Goal: Task Accomplishment & Management: Manage account settings

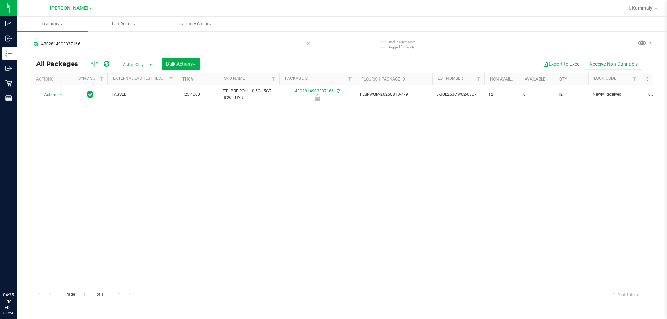
click at [89, 45] on input "4302814903337166" at bounding box center [173, 44] width 284 height 10
type input "1959030099203714"
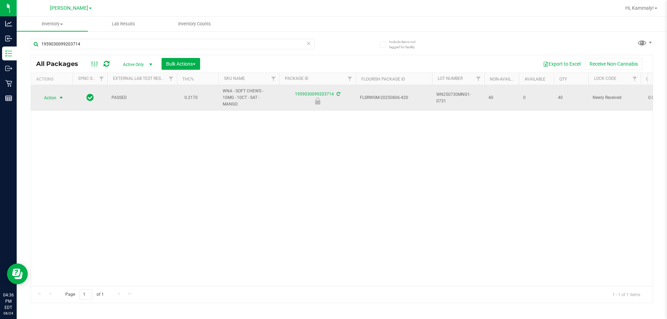
click at [60, 95] on span "select" at bounding box center [61, 98] width 6 height 6
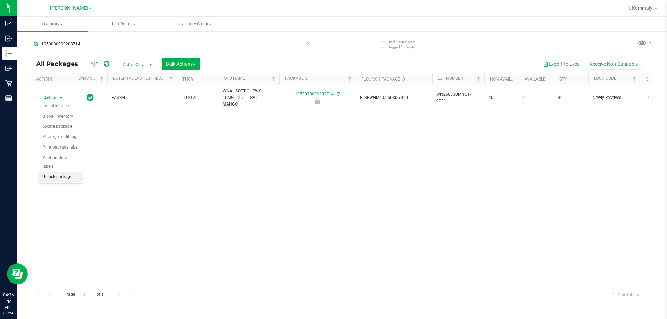
click at [67, 172] on li "Unlock package" at bounding box center [60, 177] width 44 height 10
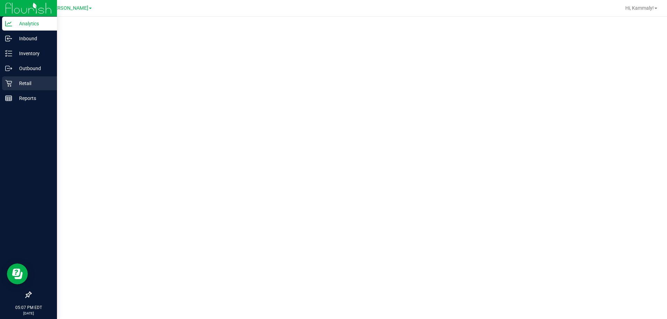
click at [18, 89] on div "Retail" at bounding box center [29, 83] width 55 height 14
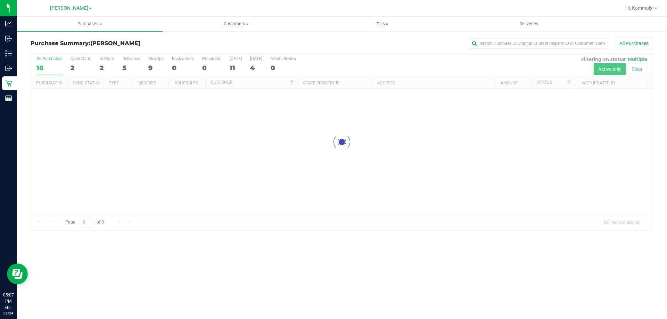
click at [380, 23] on span "Tills" at bounding box center [383, 24] width 146 height 6
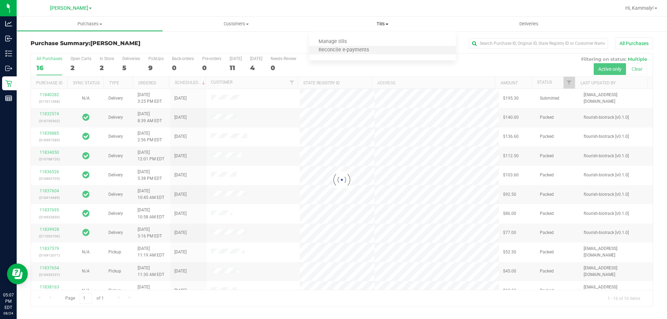
click at [366, 46] on ul "Manage tills Reconcile e-payments" at bounding box center [382, 46] width 146 height 29
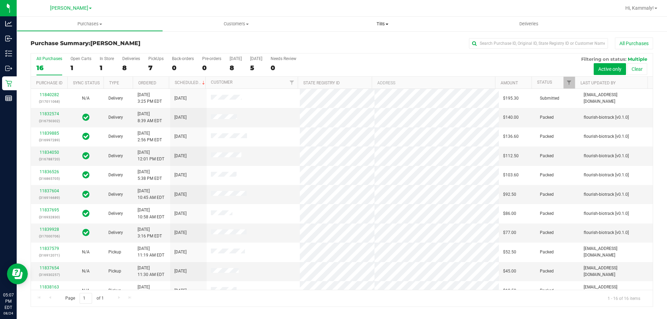
click at [374, 23] on span "Tills" at bounding box center [382, 24] width 146 height 6
click at [368, 44] on li "Manage tills" at bounding box center [382, 42] width 146 height 8
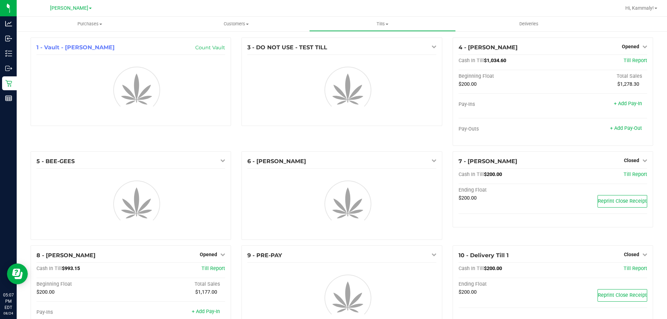
click at [429, 137] on div "3 - DO NOT USE - TEST TILL" at bounding box center [341, 95] width 211 height 114
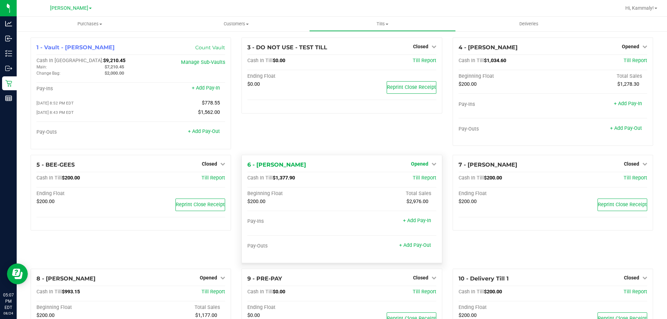
click at [422, 166] on span "Opened" at bounding box center [419, 164] width 17 height 6
click at [412, 175] on div "Close Till" at bounding box center [420, 178] width 52 height 19
click at [415, 179] on link "Close Till" at bounding box center [420, 178] width 19 height 6
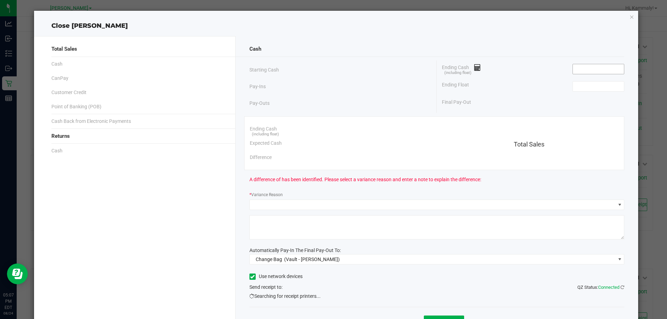
click at [573, 69] on input at bounding box center [598, 69] width 51 height 10
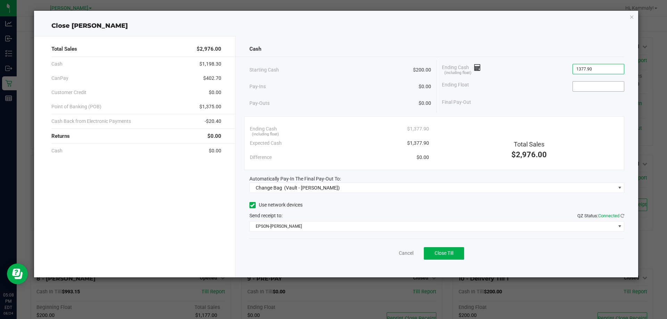
click at [614, 84] on input at bounding box center [598, 87] width 51 height 10
type input "$1,377.90"
click at [235, 264] on div "Total Sales $2,976.00 Cash $1,198.30 CanPay $402.70 Customer Credit $0.00 Point…" at bounding box center [135, 156] width 202 height 241
type input "$200.00"
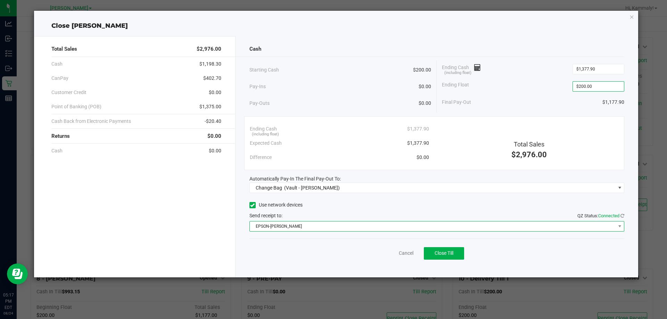
click at [281, 229] on span "EPSON-BECK" at bounding box center [433, 227] width 366 height 10
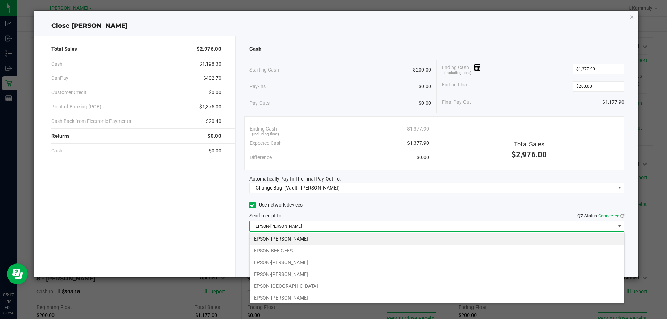
scroll to position [37, 0]
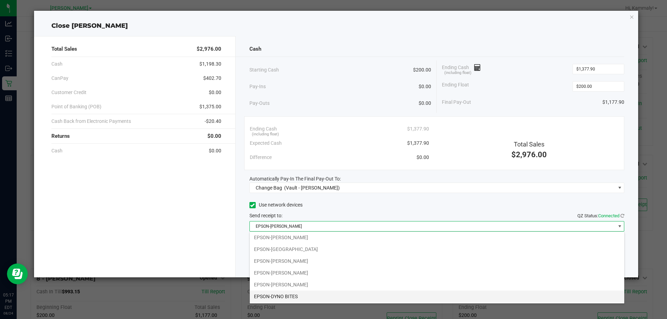
click at [297, 298] on li "EPSON-DYNO BITES" at bounding box center [437, 297] width 375 height 12
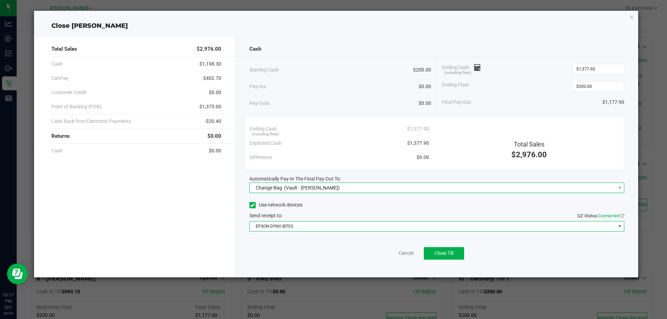
click at [344, 191] on span "Change Bag (Vault - Brandon WC)" at bounding box center [433, 188] width 366 height 10
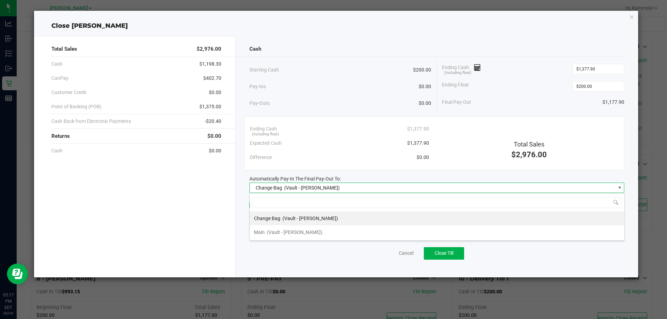
scroll to position [10, 375]
click at [310, 232] on span "(Vault - Brandon WC)" at bounding box center [295, 233] width 56 height 6
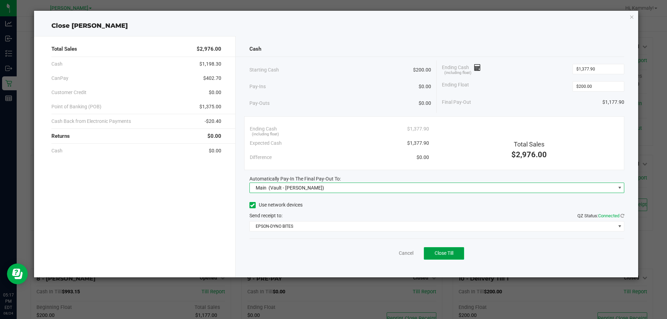
click at [429, 257] on button "Close Till" at bounding box center [444, 253] width 40 height 13
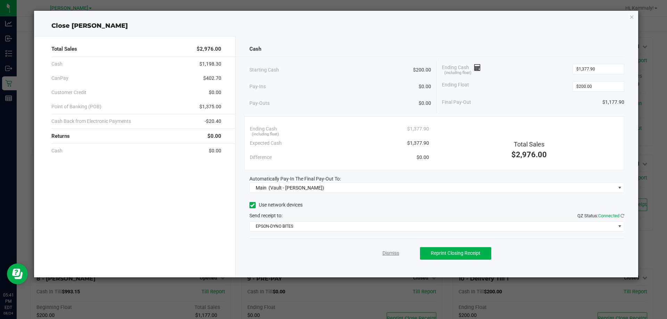
click at [391, 253] on link "Dismiss" at bounding box center [391, 253] width 17 height 7
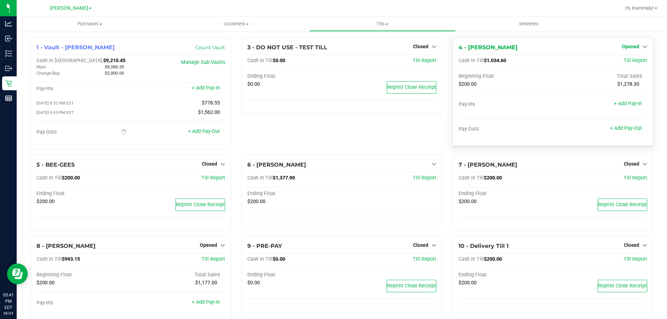
click at [622, 47] on span "Opened" at bounding box center [630, 47] width 17 height 6
click at [622, 66] on div "Close Till" at bounding box center [631, 61] width 52 height 19
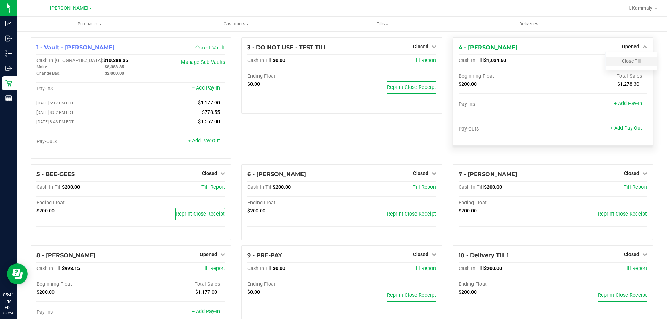
click at [622, 65] on div "Close Till" at bounding box center [631, 61] width 51 height 9
click at [624, 63] on link "Close Till" at bounding box center [631, 61] width 19 height 6
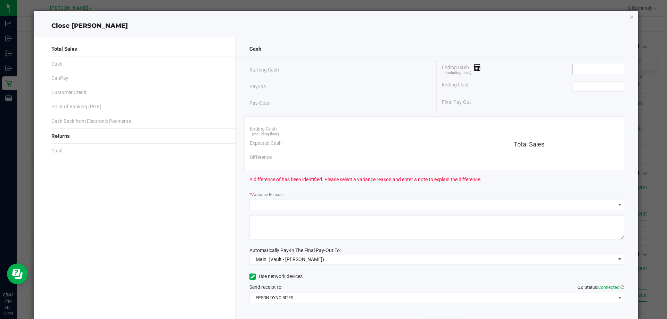
click at [578, 69] on input at bounding box center [598, 69] width 51 height 10
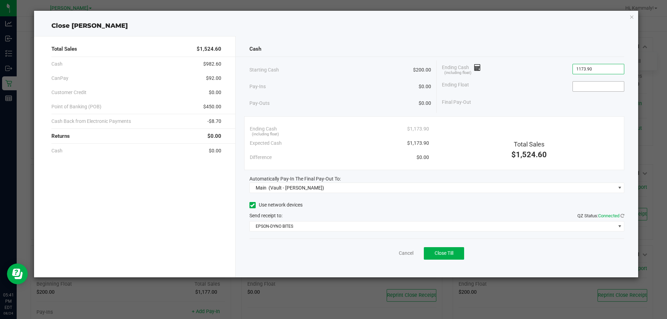
type input "$1,173.90"
click at [583, 89] on input at bounding box center [598, 87] width 51 height 10
click at [342, 271] on div "Cash Starting Cash $200.00 Pay-Ins $0.00 Pay-Outs $0.00 Ending Cash (including …" at bounding box center [437, 156] width 403 height 241
type input "$200.00"
click at [456, 258] on button "Close Till" at bounding box center [444, 253] width 40 height 13
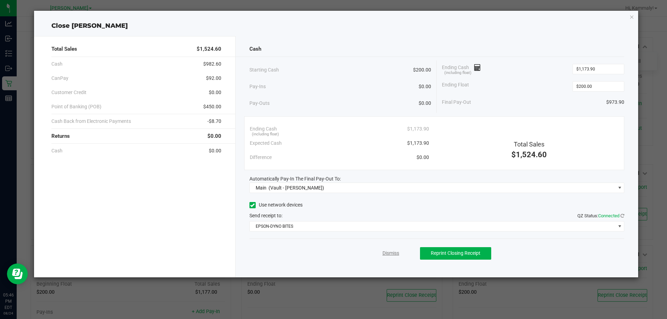
click at [391, 254] on link "Dismiss" at bounding box center [391, 253] width 17 height 7
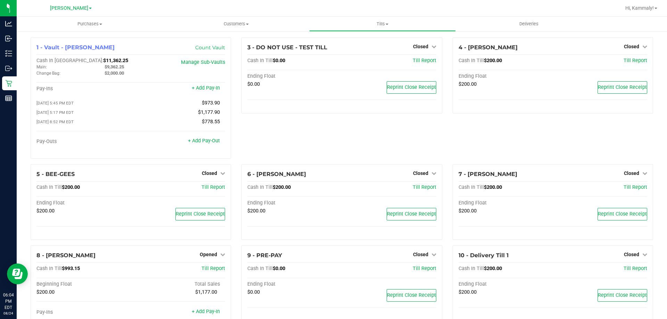
click at [345, 140] on div "3 - DO NOT USE - TEST TILL Closed Open Till Cash In Till $0.00 Till Report Endi…" at bounding box center [341, 101] width 211 height 127
click at [200, 257] on span "Opened" at bounding box center [208, 255] width 17 height 6
click at [215, 270] on link "Close Till" at bounding box center [209, 270] width 19 height 6
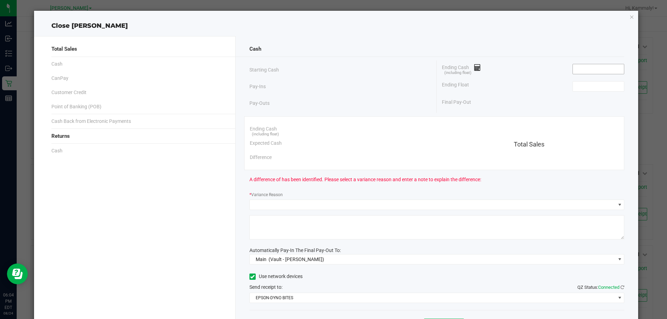
click at [581, 68] on input at bounding box center [598, 69] width 51 height 10
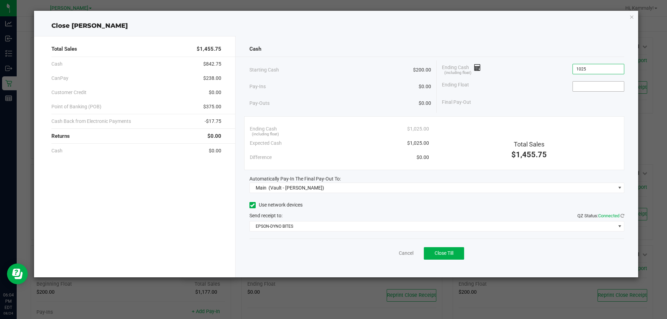
click at [594, 89] on input at bounding box center [598, 87] width 51 height 10
type input "$1,025.00"
click at [334, 260] on div "Cancel Close Till" at bounding box center [436, 252] width 375 height 27
type input "$200.00"
click at [451, 251] on span "Close Till" at bounding box center [444, 254] width 19 height 6
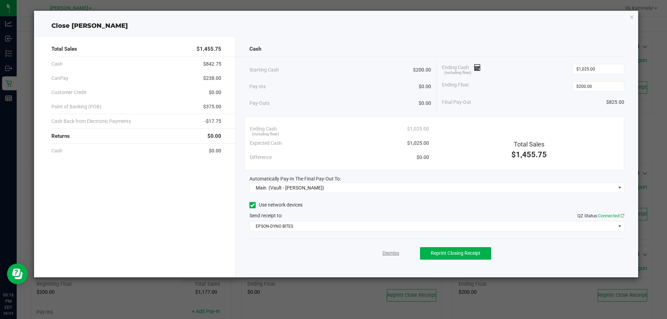
click at [389, 256] on link "Dismiss" at bounding box center [391, 253] width 17 height 7
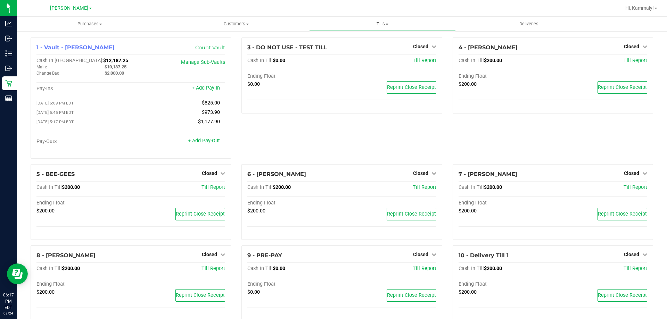
click at [378, 31] on link "Tills Manage tills Reconcile e-payments" at bounding box center [382, 24] width 146 height 15
click at [376, 30] on uib-tab-heading "Tills Manage tills Reconcile e-payments" at bounding box center [382, 24] width 146 height 15
click at [377, 26] on span "Tills" at bounding box center [382, 24] width 146 height 6
click at [360, 51] on span "Reconcile e-payments" at bounding box center [343, 50] width 69 height 6
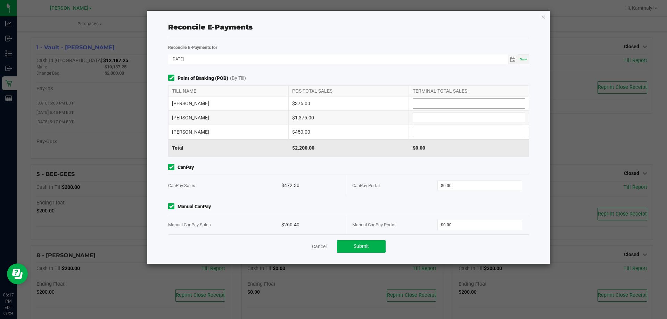
click at [443, 103] on input at bounding box center [469, 104] width 112 height 10
click at [467, 116] on input at bounding box center [469, 118] width 112 height 10
type input "$375.00"
click at [464, 132] on input at bounding box center [469, 132] width 112 height 10
type input "$1,375.00"
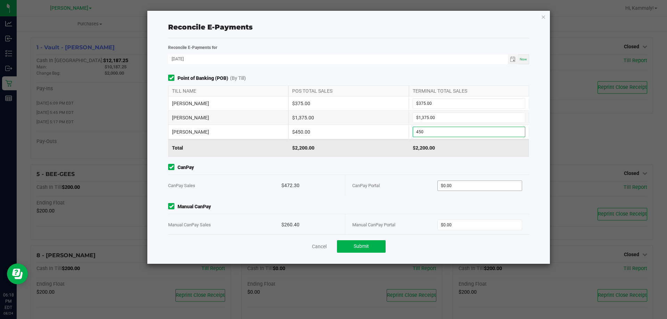
click at [474, 186] on input "$0.00" at bounding box center [480, 186] width 84 height 10
type input "$450.00"
click at [472, 223] on input "$0.00" at bounding box center [480, 225] width 84 height 10
type input "$472.30"
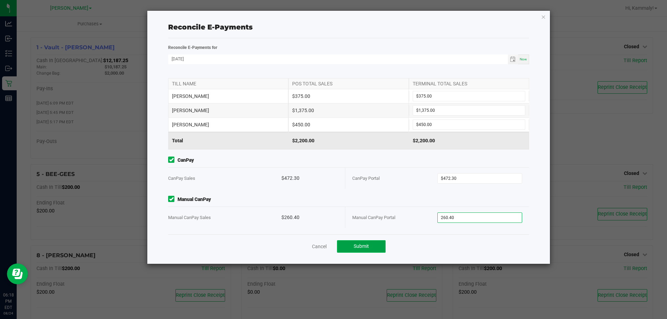
click at [364, 251] on button "Submit" at bounding box center [361, 246] width 49 height 13
type input "$260.40"
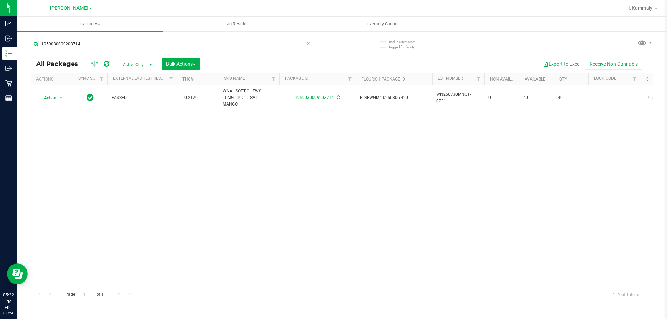
click at [310, 44] on icon at bounding box center [308, 43] width 5 height 8
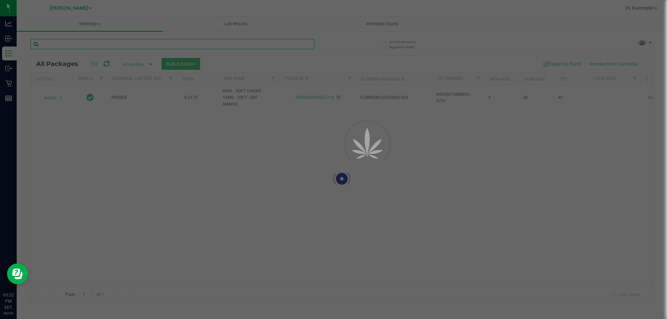
click at [303, 43] on input "text" at bounding box center [173, 44] width 284 height 10
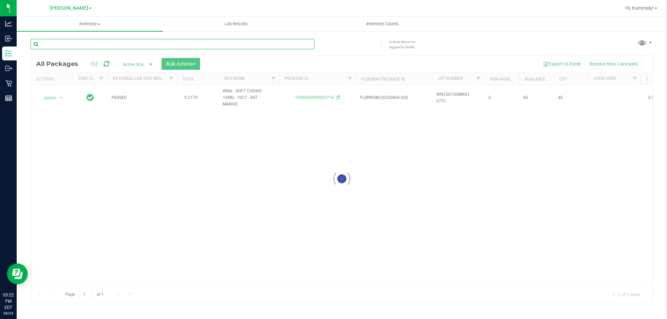
click at [289, 46] on input "text" at bounding box center [173, 44] width 284 height 10
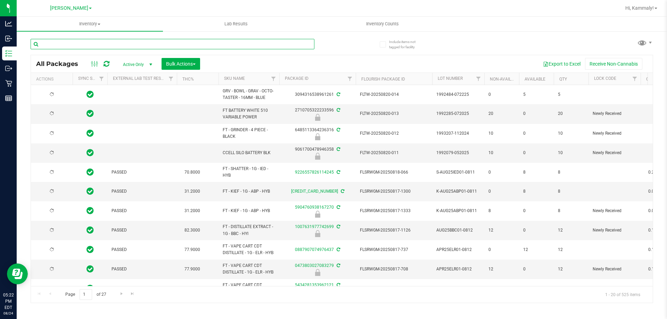
type input "2026-02-15"
type input "0156428103792083"
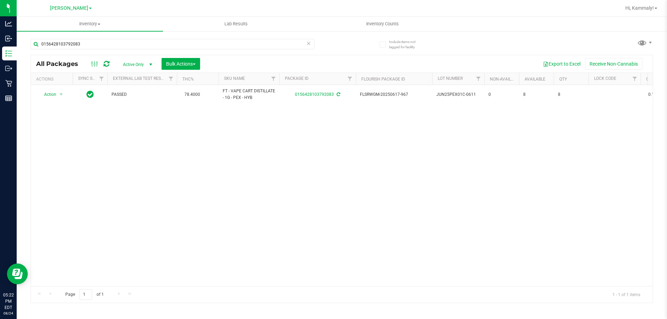
click at [306, 43] on icon at bounding box center [308, 43] width 5 height 8
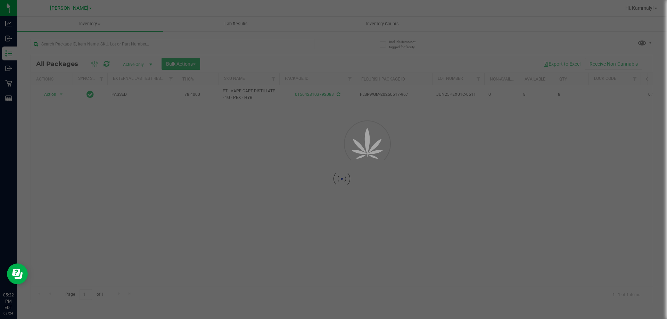
click at [306, 43] on div at bounding box center [333, 159] width 667 height 319
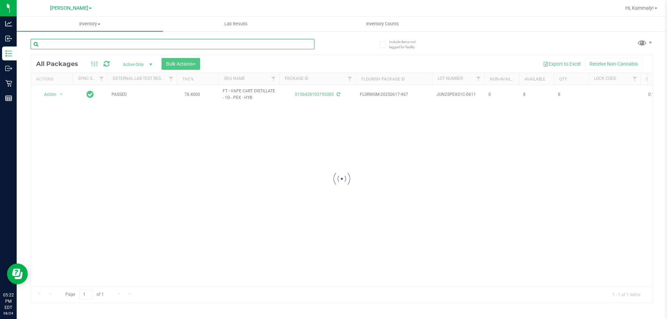
click at [141, 42] on input "text" at bounding box center [173, 44] width 284 height 10
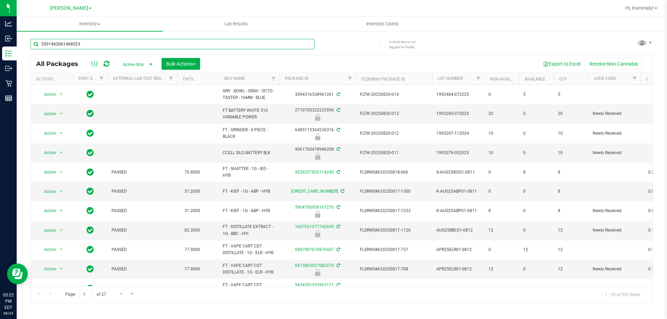
type input "5591463061468523"
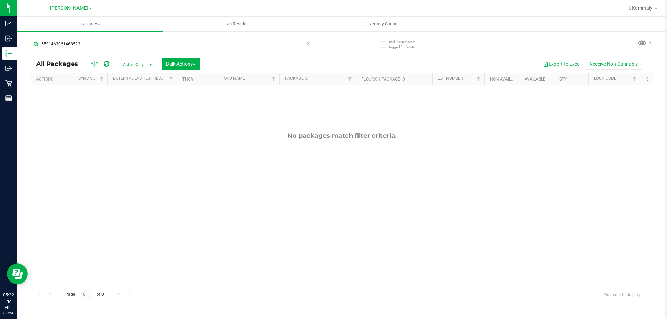
click at [306, 42] on input "5591463061468523" at bounding box center [173, 44] width 284 height 10
click at [303, 44] on input "5591463061468523" at bounding box center [173, 44] width 284 height 10
click at [308, 45] on icon at bounding box center [308, 43] width 5 height 8
click at [288, 45] on input "text" at bounding box center [173, 44] width 284 height 10
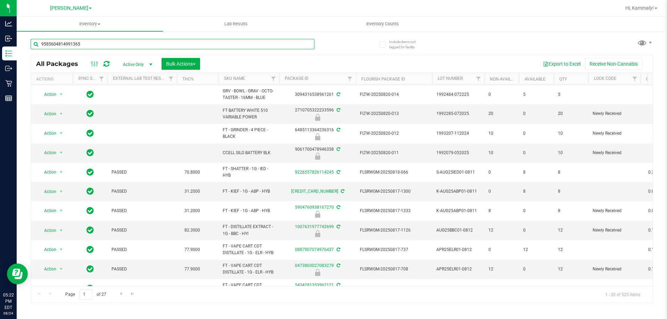
type input "9585604814991365"
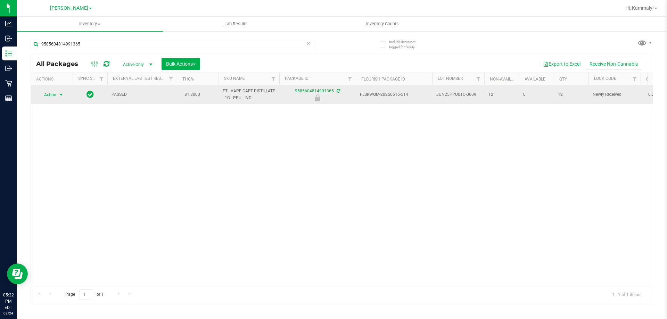
click at [60, 95] on span "select" at bounding box center [61, 95] width 6 height 6
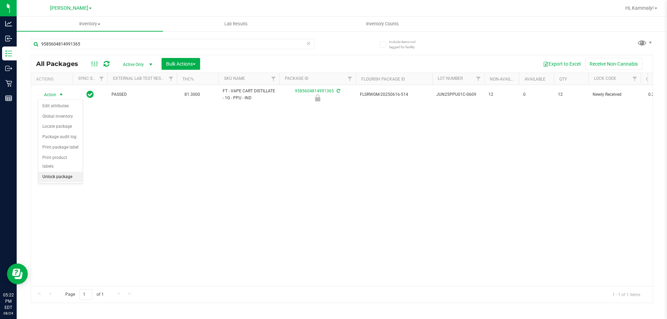
click at [57, 172] on li "Unlock package" at bounding box center [60, 177] width 44 height 10
click at [192, 63] on span "Bulk Actions" at bounding box center [181, 64] width 30 height 6
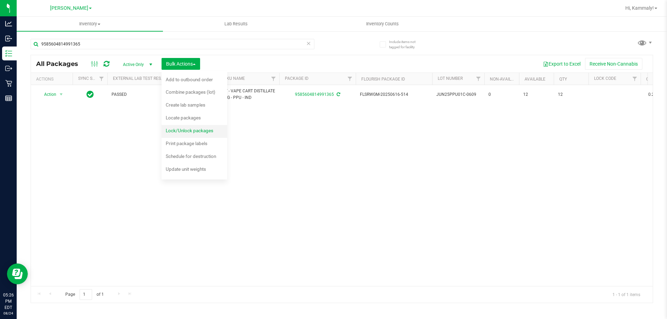
click at [207, 133] on span "Lock/Unlock packages" at bounding box center [190, 131] width 48 height 6
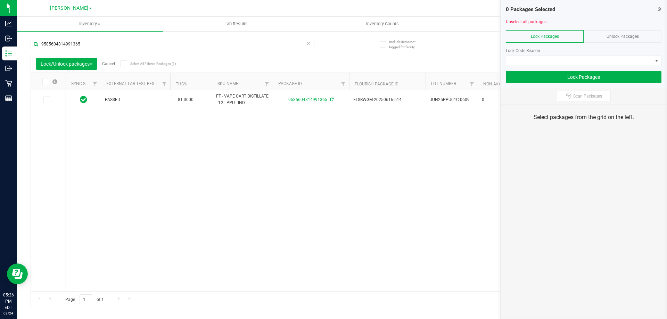
click at [616, 42] on div "Unlock Packages" at bounding box center [623, 36] width 78 height 13
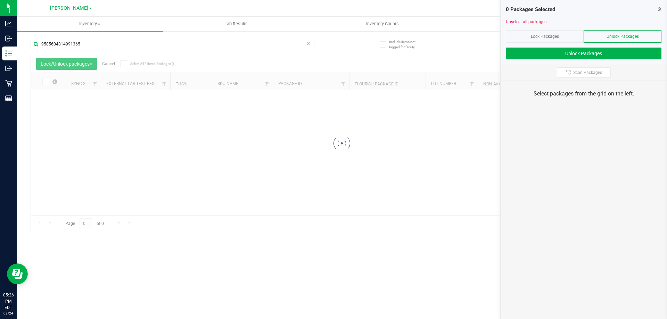
click at [559, 34] on span "Lock Packages" at bounding box center [545, 36] width 28 height 5
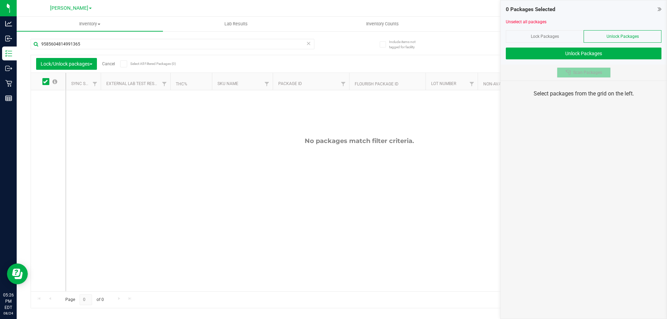
click at [591, 72] on span "Scan Packages" at bounding box center [587, 73] width 29 height 6
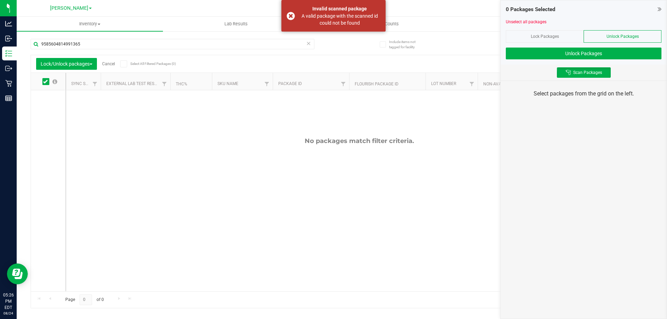
click at [362, 254] on div "No packages match filter criteria." at bounding box center [359, 214] width 587 height 248
click at [579, 73] on span "Scan Packages" at bounding box center [587, 73] width 29 height 6
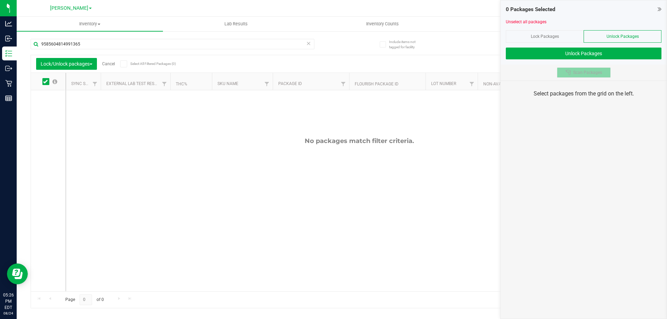
click at [589, 72] on span "Scan Packages" at bounding box center [587, 73] width 29 height 6
click at [588, 71] on span "Scan Packages" at bounding box center [587, 73] width 29 height 6
click at [309, 43] on icon at bounding box center [308, 43] width 5 height 8
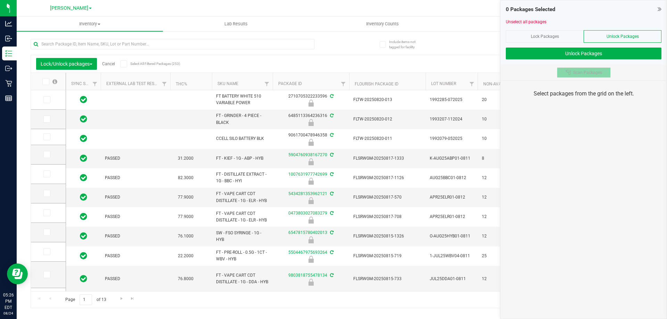
click at [584, 73] on span "Scan Packages" at bounding box center [587, 73] width 29 height 6
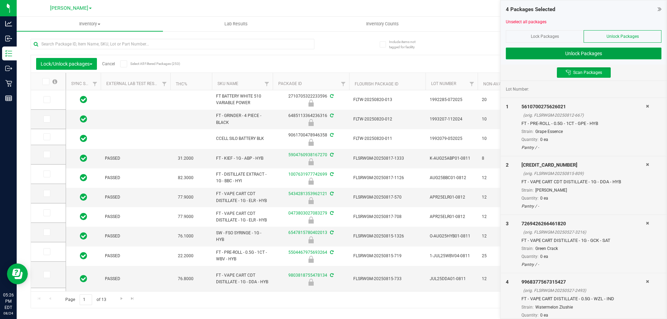
click at [572, 55] on button "Unlock Packages" at bounding box center [584, 54] width 156 height 12
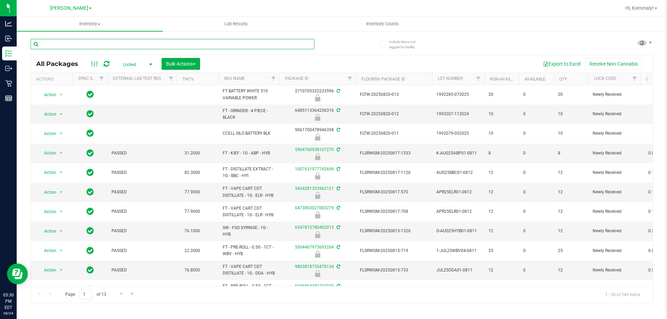
click at [118, 46] on input "text" at bounding box center [173, 44] width 284 height 10
type input "7521217074253103"
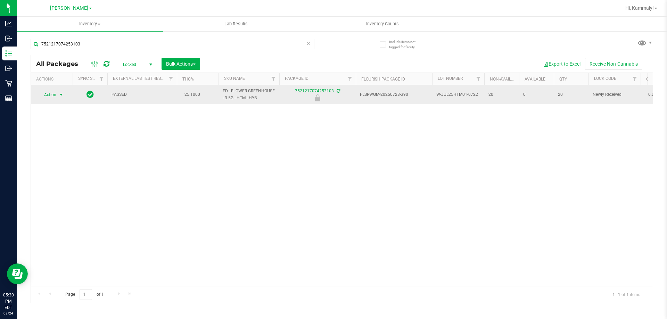
click at [60, 95] on span "select" at bounding box center [61, 95] width 6 height 6
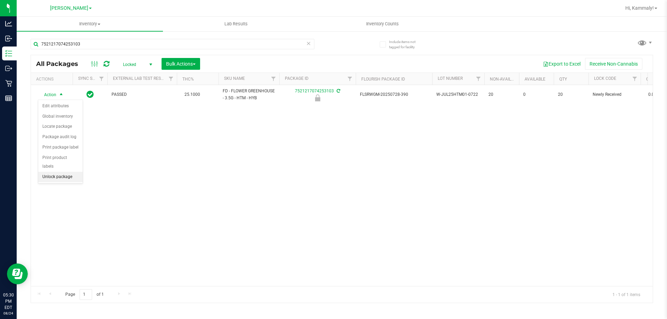
click at [69, 172] on li "Unlock package" at bounding box center [60, 177] width 44 height 10
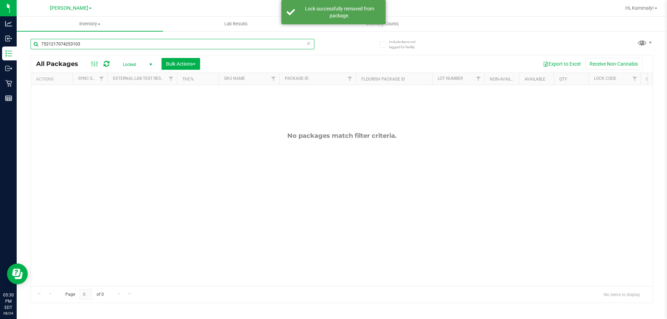
click at [272, 41] on input "7521217074253103" at bounding box center [173, 44] width 284 height 10
click at [305, 43] on input "7521217074253103" at bounding box center [173, 44] width 284 height 10
click at [310, 46] on icon at bounding box center [308, 43] width 5 height 8
click at [286, 46] on input "text" at bounding box center [173, 44] width 284 height 10
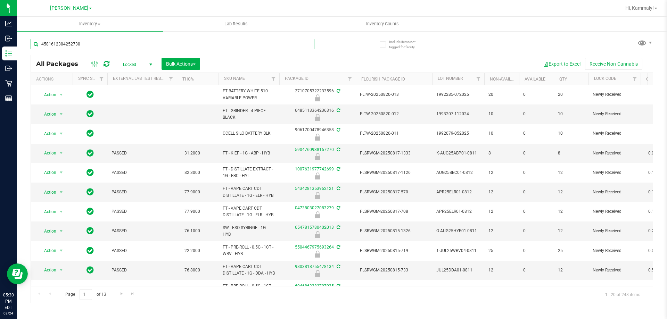
type input "4581612304252730"
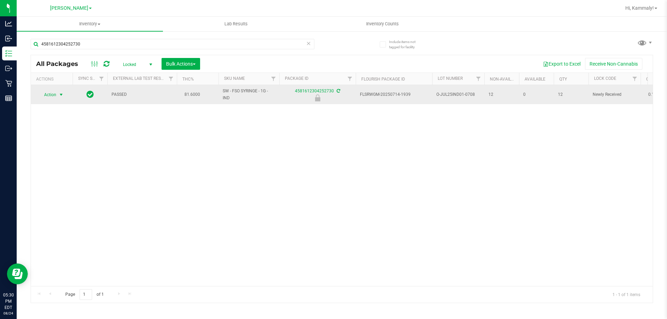
click at [60, 93] on span "select" at bounding box center [61, 95] width 6 height 6
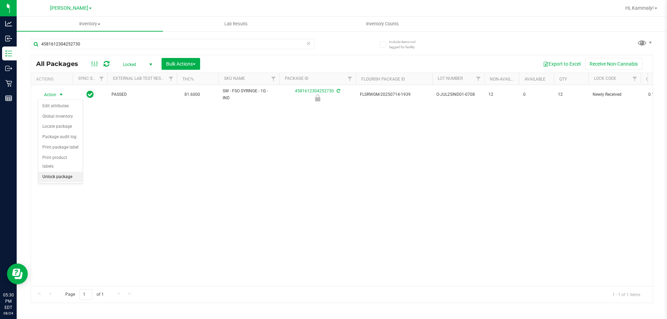
click at [66, 172] on li "Unlock package" at bounding box center [60, 177] width 44 height 10
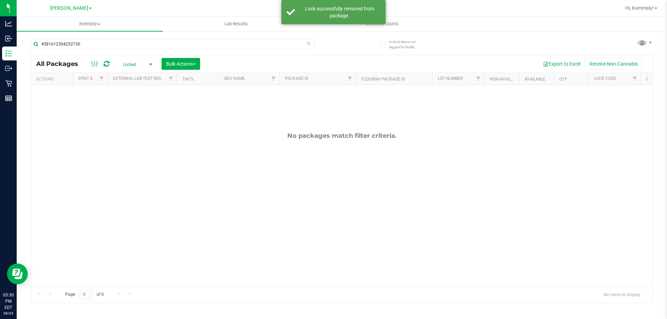
click at [310, 48] on span at bounding box center [308, 43] width 5 height 9
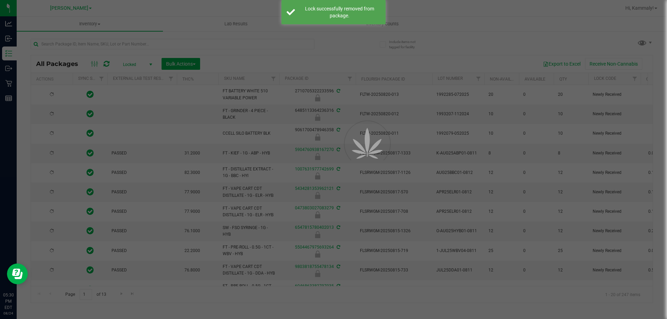
click at [203, 41] on div at bounding box center [333, 159] width 667 height 319
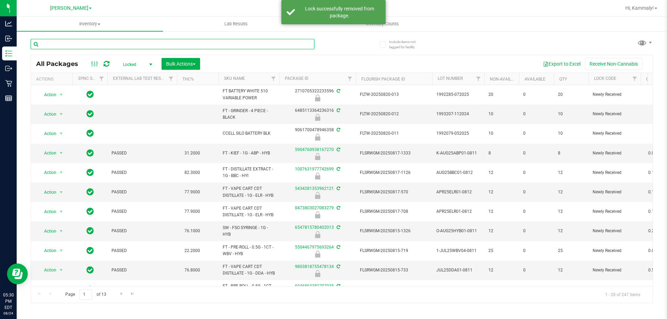
click at [217, 45] on input "text" at bounding box center [173, 44] width 284 height 10
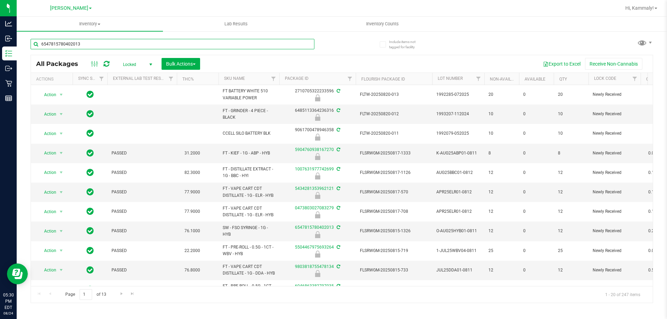
type input "6547815780402013"
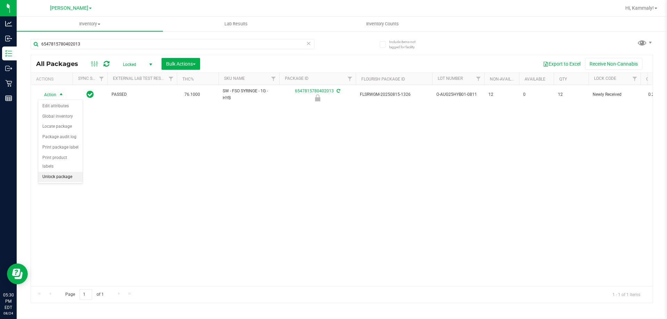
click at [69, 172] on li "Unlock package" at bounding box center [60, 177] width 44 height 10
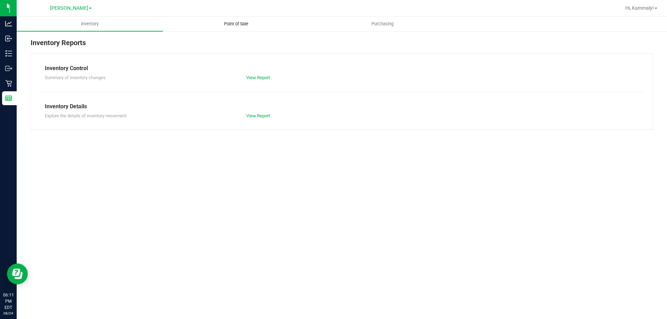
click at [224, 24] on span "Point of Sale" at bounding box center [236, 24] width 43 height 6
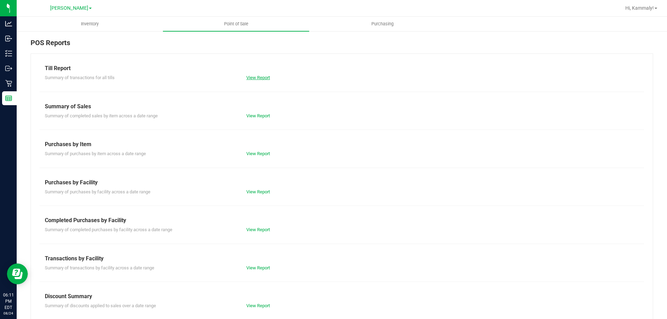
click at [263, 77] on link "View Report" at bounding box center [258, 77] width 24 height 5
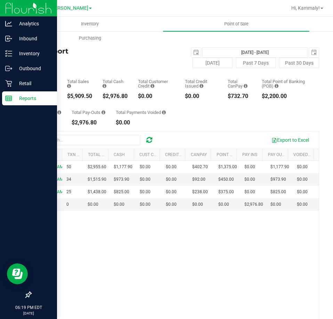
click at [11, 95] on icon at bounding box center [8, 98] width 7 height 7
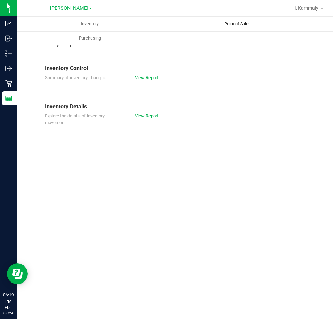
click at [233, 27] on uib-tab-heading "Point of Sale" at bounding box center [236, 24] width 146 height 15
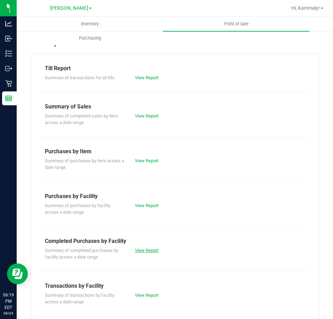
click at [141, 251] on link "View Report" at bounding box center [147, 250] width 24 height 5
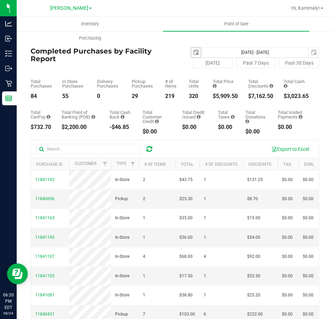
click at [191, 56] on span "select" at bounding box center [196, 53] width 10 height 10
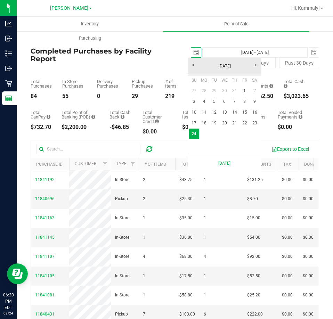
scroll to position [0, 17]
click at [177, 65] on div "Today Past 7 Days Past 30 Days" at bounding box center [247, 63] width 155 height 10
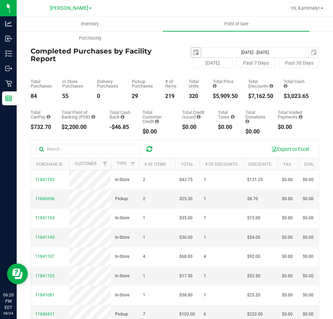
click at [193, 50] on span "select" at bounding box center [196, 53] width 6 height 6
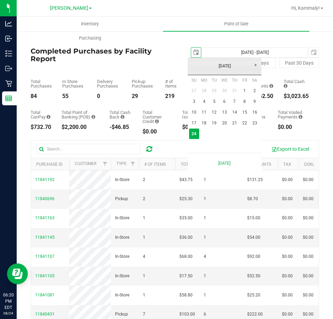
scroll to position [0, 17]
click at [245, 92] on link "1" at bounding box center [244, 90] width 10 height 11
type input "2025-08-01"
type input "Aug 1, 2025 - Aug 24, 2025"
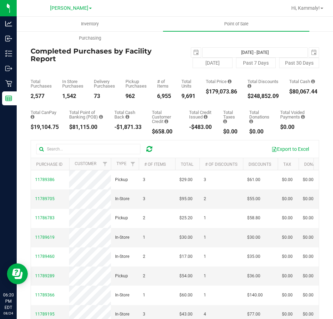
click at [182, 53] on div "2025-08-01 Aug 1, 2025 - Aug 24, 2025 2025-08-24" at bounding box center [247, 52] width 155 height 10
click at [193, 53] on span "select" at bounding box center [196, 53] width 6 height 6
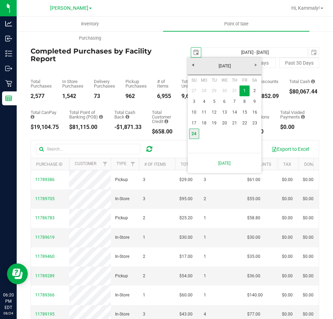
click at [193, 134] on link "24" at bounding box center [194, 134] width 10 height 11
type input "2025-08-24"
type input "Aug 24, 2025 - Aug 24, 2025"
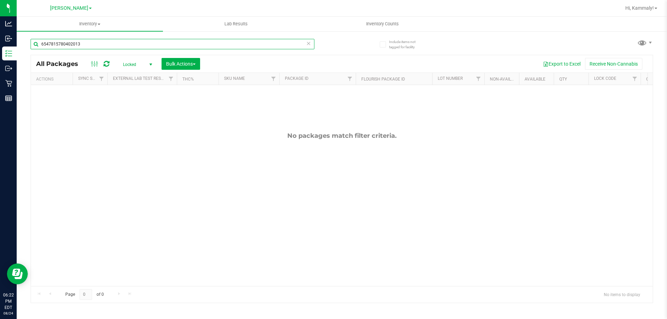
click at [228, 41] on input "6547815780402013" at bounding box center [173, 44] width 284 height 10
click at [191, 66] on span "Bulk Actions" at bounding box center [181, 64] width 30 height 6
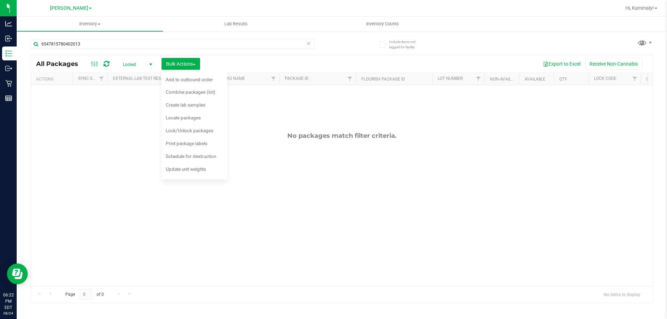
click at [306, 47] on icon at bounding box center [308, 43] width 5 height 8
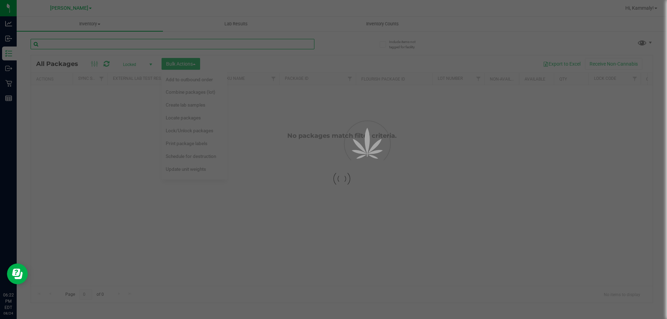
click at [288, 44] on input "text" at bounding box center [173, 44] width 284 height 10
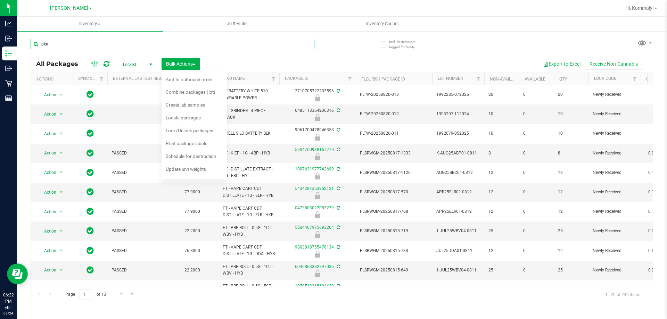
type input "pkn"
click at [267, 60] on div "Export to Excel Receive Non-Cannabis" at bounding box center [426, 64] width 442 height 12
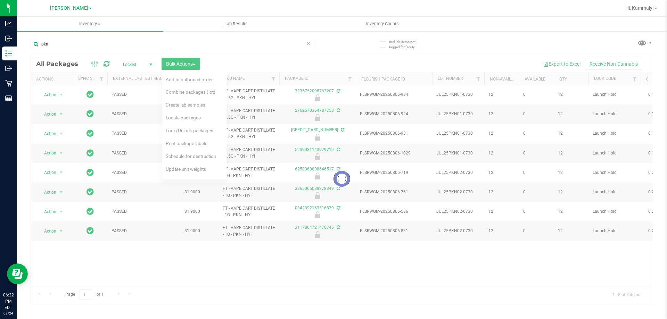
click at [186, 132] on span "Lock/Unlock packages" at bounding box center [190, 131] width 48 height 6
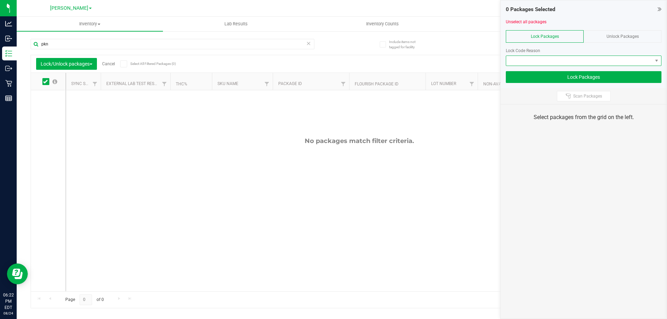
click at [576, 60] on span at bounding box center [579, 61] width 146 height 10
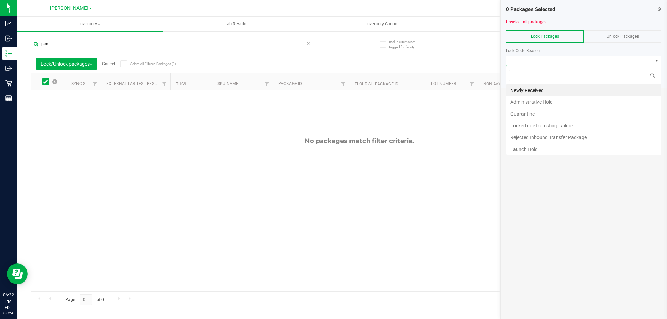
scroll to position [10, 156]
click at [612, 38] on span "Unlock Packages" at bounding box center [623, 36] width 32 height 5
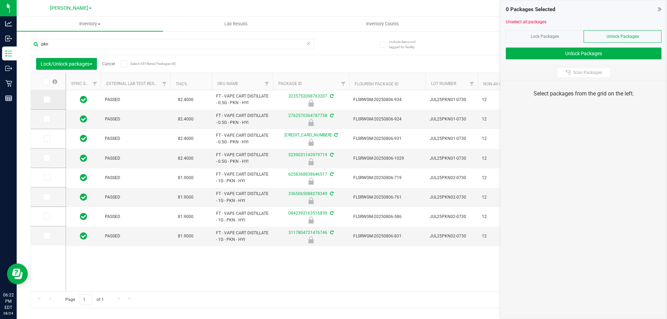
click at [48, 100] on icon at bounding box center [46, 100] width 5 height 0
click at [0, 0] on input "checkbox" at bounding box center [0, 0] width 0 height 0
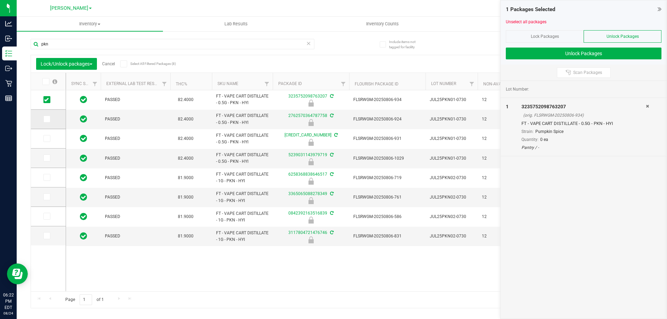
click at [46, 119] on icon at bounding box center [46, 119] width 5 height 0
click at [0, 0] on input "checkbox" at bounding box center [0, 0] width 0 height 0
click at [48, 139] on icon at bounding box center [46, 139] width 5 height 0
click at [0, 0] on input "checkbox" at bounding box center [0, 0] width 0 height 0
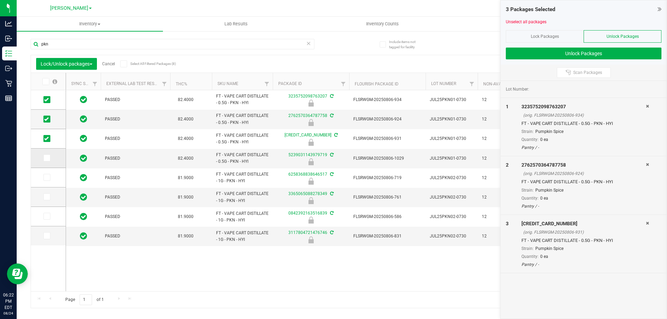
click at [46, 162] on span at bounding box center [46, 158] width 7 height 7
click at [0, 0] on input "checkbox" at bounding box center [0, 0] width 0 height 0
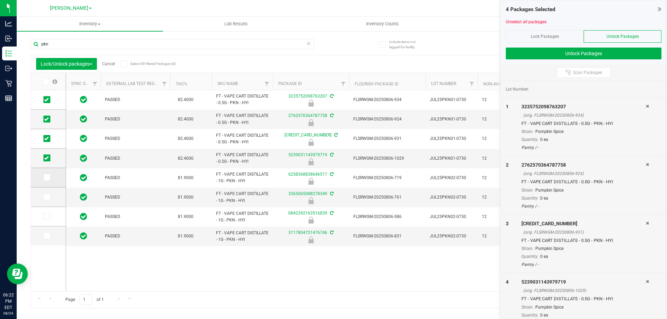
click at [47, 182] on td at bounding box center [48, 177] width 35 height 19
click at [46, 178] on icon at bounding box center [46, 178] width 5 height 0
click at [0, 0] on input "checkbox" at bounding box center [0, 0] width 0 height 0
click at [46, 197] on icon at bounding box center [46, 197] width 5 height 0
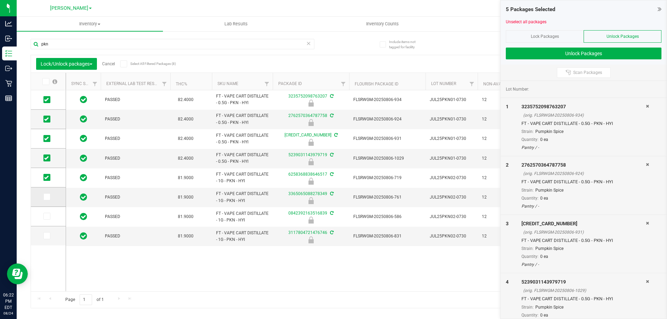
click at [0, 0] on input "checkbox" at bounding box center [0, 0] width 0 height 0
click at [44, 219] on span at bounding box center [46, 216] width 7 height 7
click at [47, 219] on span at bounding box center [46, 216] width 7 height 7
click at [0, 0] on input "checkbox" at bounding box center [0, 0] width 0 height 0
click at [49, 242] on td at bounding box center [48, 236] width 35 height 19
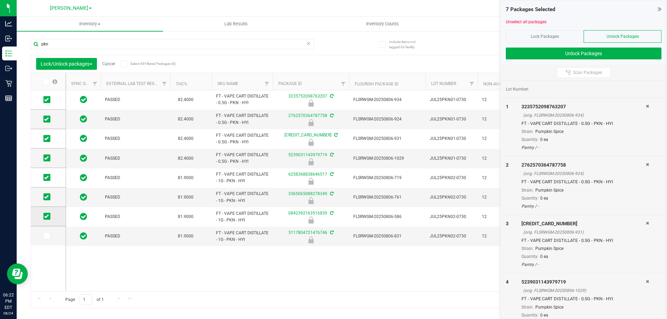
click at [47, 236] on icon at bounding box center [46, 236] width 5 height 0
click at [0, 0] on input "checkbox" at bounding box center [0, 0] width 0 height 0
click at [575, 51] on button "Unlock Packages" at bounding box center [584, 54] width 156 height 12
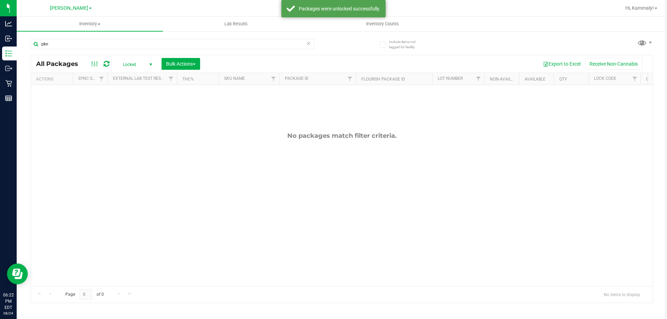
click at [206, 67] on div "Export to Excel Receive Non-Cannabis" at bounding box center [426, 64] width 442 height 12
click at [198, 64] on button "Bulk Actions" at bounding box center [181, 64] width 39 height 12
click at [204, 128] on span "Lock/Unlock packages" at bounding box center [190, 131] width 48 height 6
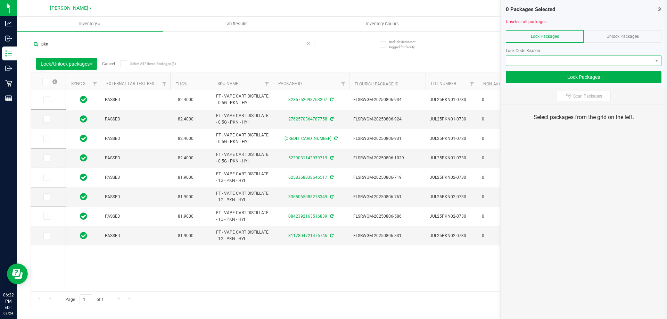
click at [539, 63] on span at bounding box center [579, 61] width 146 height 10
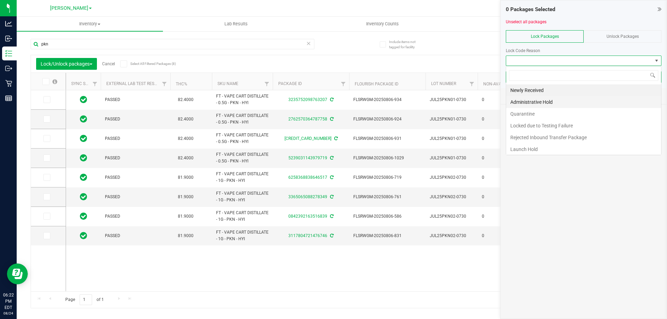
scroll to position [10, 156]
click at [541, 91] on li "Newly Received" at bounding box center [583, 90] width 155 height 12
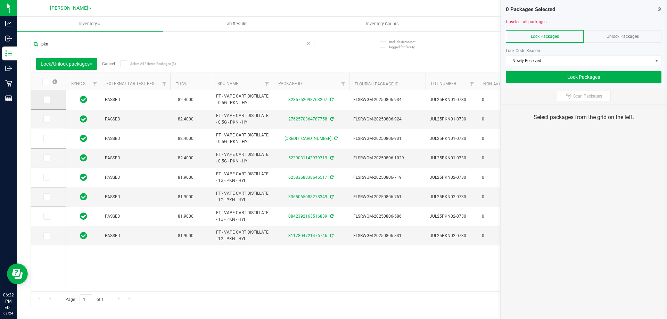
click at [45, 100] on icon at bounding box center [46, 100] width 5 height 0
click at [0, 0] on input "checkbox" at bounding box center [0, 0] width 0 height 0
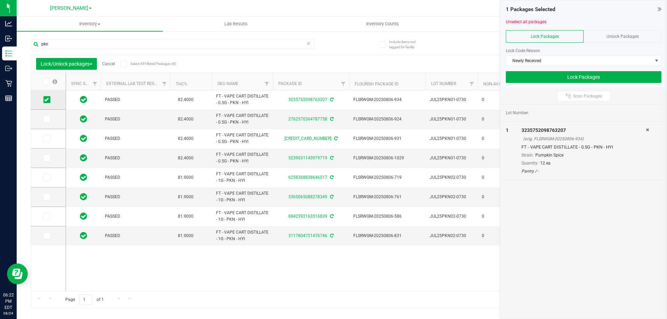
click at [45, 100] on icon at bounding box center [46, 100] width 5 height 0
click at [0, 0] on input "checkbox" at bounding box center [0, 0] width 0 height 0
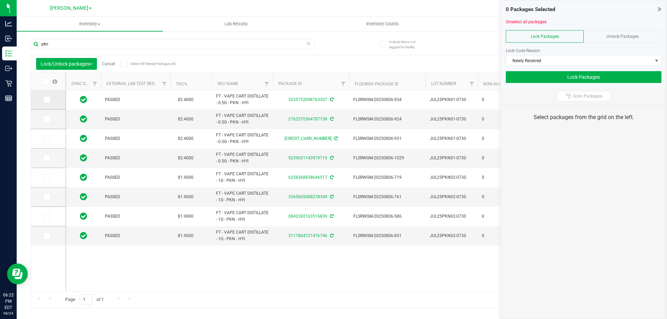
click at [45, 100] on icon at bounding box center [46, 100] width 5 height 0
click at [0, 0] on input "checkbox" at bounding box center [0, 0] width 0 height 0
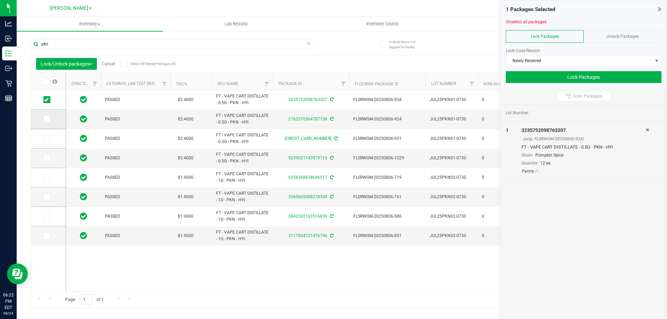
click at [48, 119] on icon at bounding box center [46, 119] width 5 height 0
click at [0, 0] on input "checkbox" at bounding box center [0, 0] width 0 height 0
click at [46, 158] on icon at bounding box center [46, 158] width 5 height 0
click at [0, 0] on input "checkbox" at bounding box center [0, 0] width 0 height 0
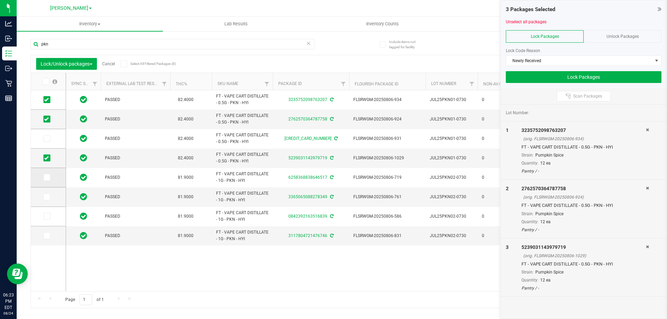
click at [47, 178] on icon at bounding box center [46, 178] width 5 height 0
click at [0, 0] on input "checkbox" at bounding box center [0, 0] width 0 height 0
click at [47, 197] on icon at bounding box center [46, 197] width 5 height 0
click at [0, 0] on input "checkbox" at bounding box center [0, 0] width 0 height 0
click at [49, 215] on span at bounding box center [46, 216] width 7 height 7
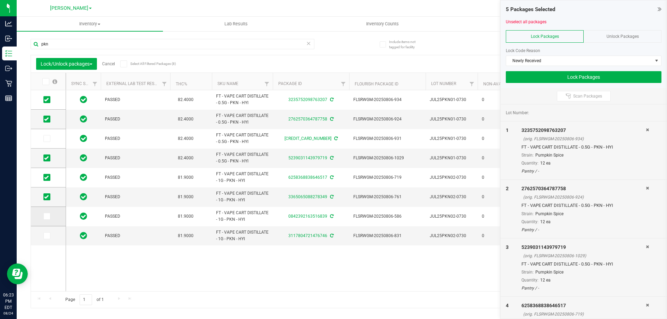
click at [0, 0] on input "checkbox" at bounding box center [0, 0] width 0 height 0
click at [46, 236] on icon at bounding box center [46, 236] width 5 height 0
click at [0, 0] on input "checkbox" at bounding box center [0, 0] width 0 height 0
click at [47, 236] on icon at bounding box center [46, 236] width 5 height 0
click at [0, 0] on input "checkbox" at bounding box center [0, 0] width 0 height 0
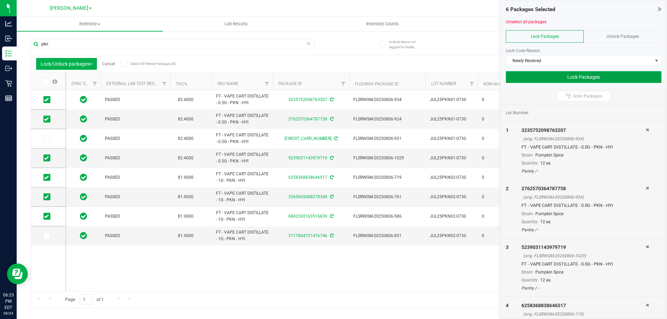
click at [540, 77] on button "Lock Packages" at bounding box center [584, 77] width 156 height 12
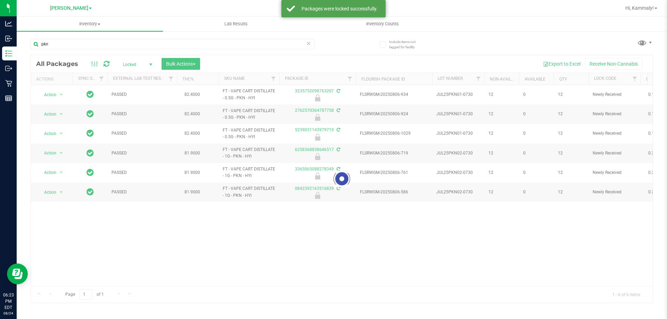
click at [148, 66] on div at bounding box center [342, 179] width 622 height 248
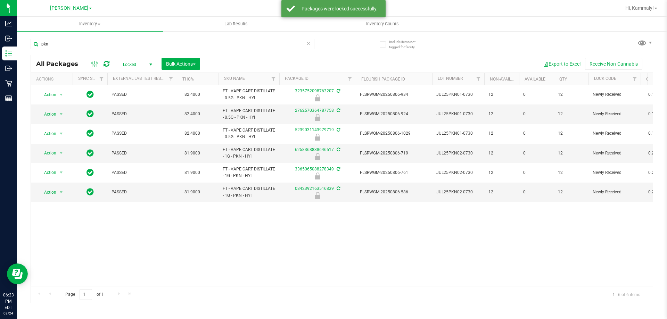
click at [145, 61] on span "Locked" at bounding box center [136, 65] width 38 height 10
click at [141, 75] on li "Active Only" at bounding box center [136, 76] width 38 height 10
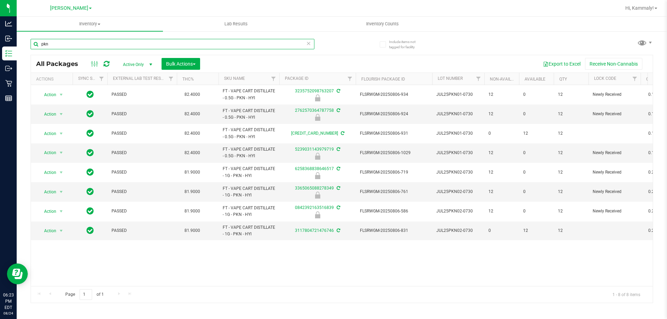
click at [187, 45] on input "pkn" at bounding box center [173, 44] width 284 height 10
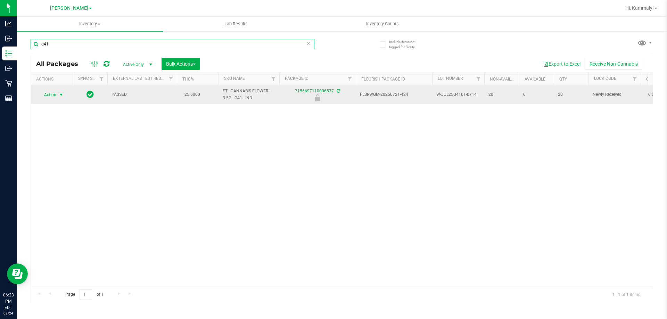
type input "g41"
click at [54, 97] on span "Action" at bounding box center [47, 95] width 19 height 10
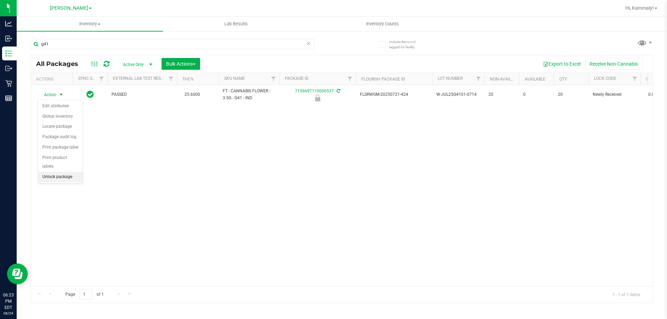
click at [58, 172] on li "Unlock package" at bounding box center [60, 177] width 44 height 10
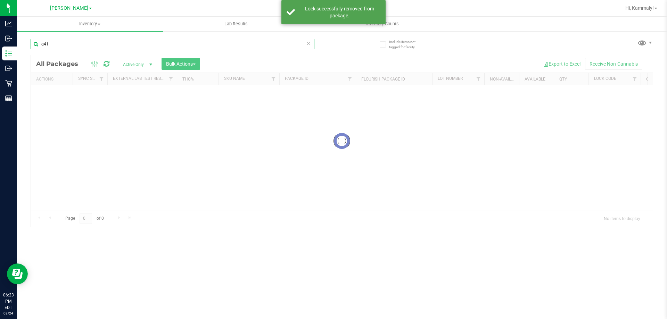
click at [75, 45] on input "g41" at bounding box center [173, 44] width 284 height 10
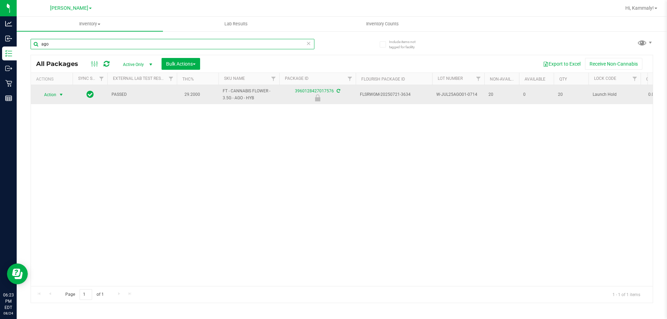
type input "ago"
click at [54, 97] on span "Action" at bounding box center [47, 95] width 19 height 10
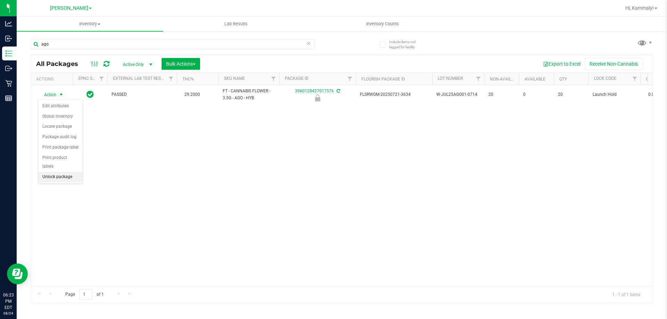
click at [59, 172] on li "Unlock package" at bounding box center [60, 177] width 44 height 10
drag, startPoint x: 667, startPoint y: 1, endPoint x: 482, endPoint y: 37, distance: 188.3
click at [482, 37] on div "ago All Packages Active Only Active Only Lab Samples Locked All External Intern…" at bounding box center [342, 167] width 623 height 271
